Goal: Task Accomplishment & Management: Manage account settings

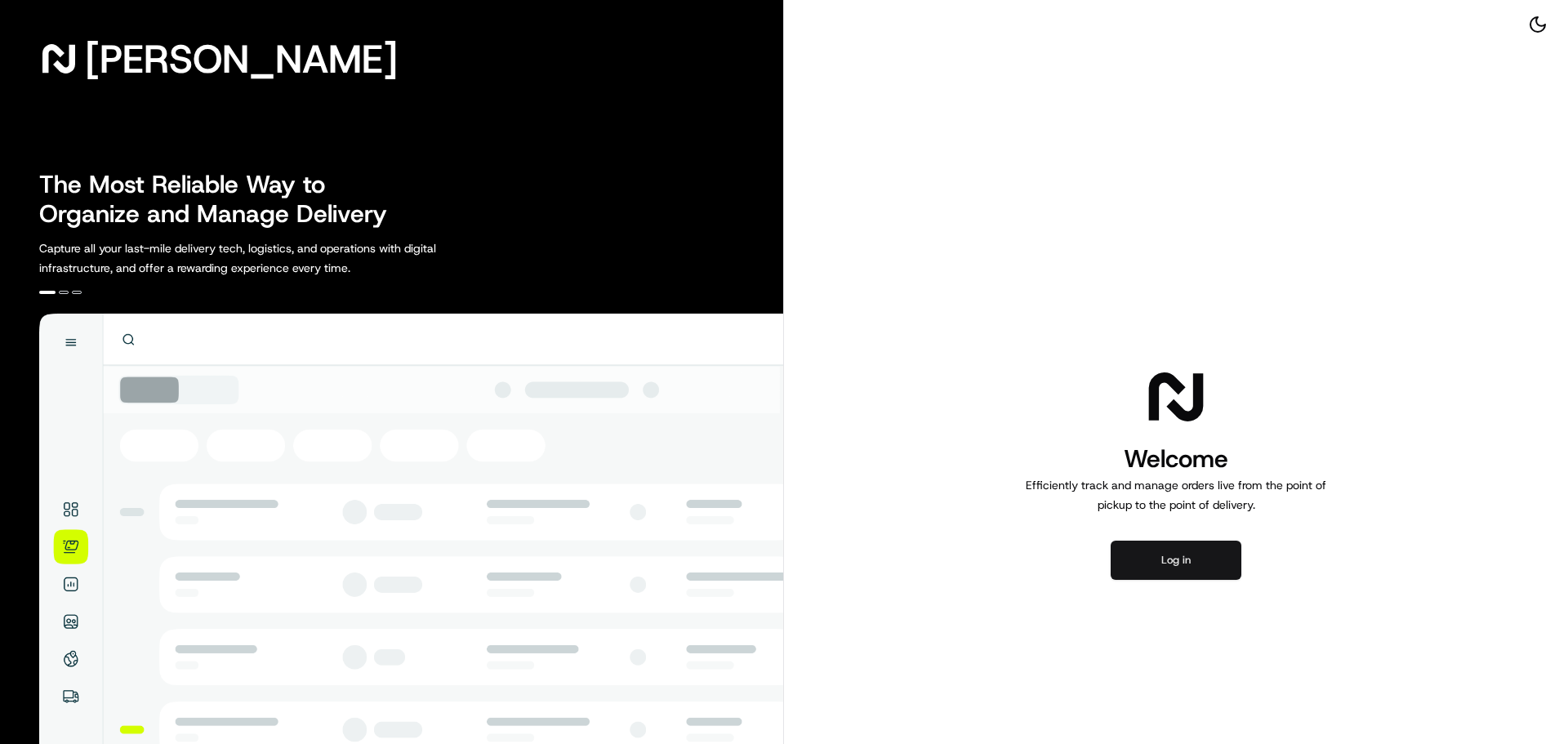
click at [1164, 559] on button "Log in" at bounding box center [1177, 561] width 131 height 40
